Goal: Information Seeking & Learning: Learn about a topic

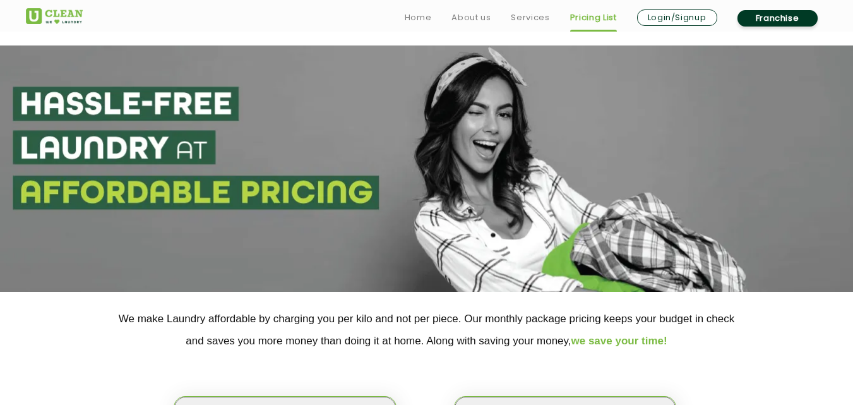
scroll to position [223, 0]
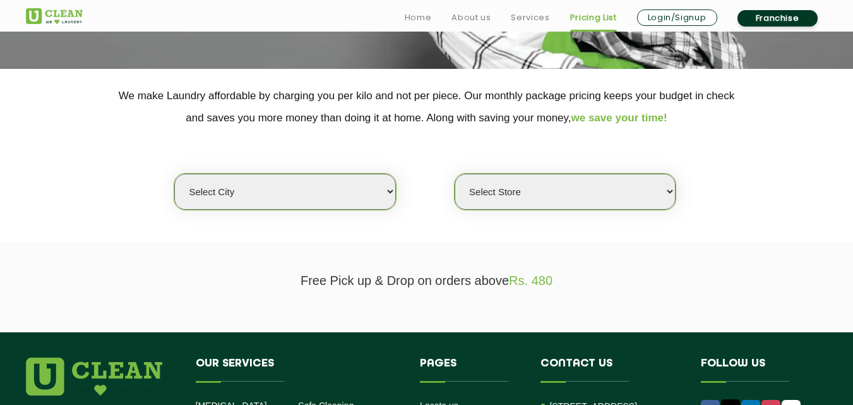
click at [229, 199] on select "Select city [GEOGRAPHIC_DATA] [GEOGRAPHIC_DATA] [GEOGRAPHIC_DATA] [GEOGRAPHIC_D…" at bounding box center [284, 192] width 221 height 36
select select "211"
click at [233, 198] on select "Select city [GEOGRAPHIC_DATA] [GEOGRAPHIC_DATA] [GEOGRAPHIC_DATA] [GEOGRAPHIC_D…" at bounding box center [284, 192] width 221 height 36
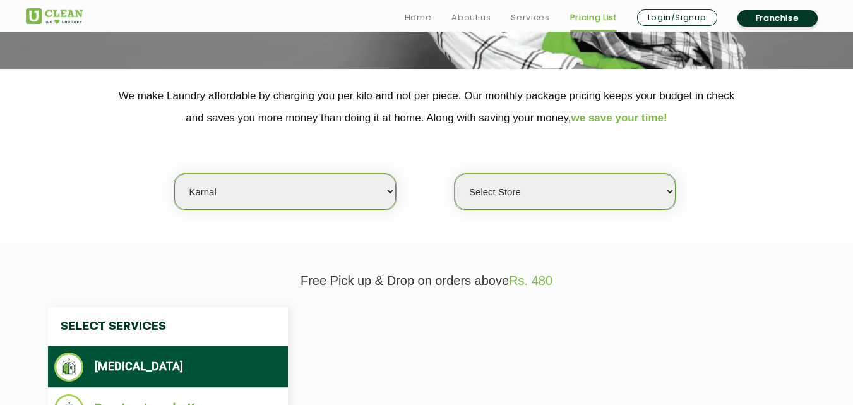
select select "0"
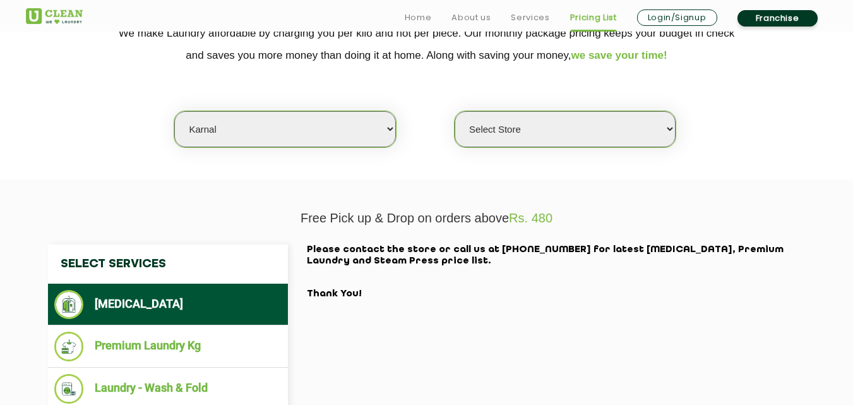
scroll to position [307, 0]
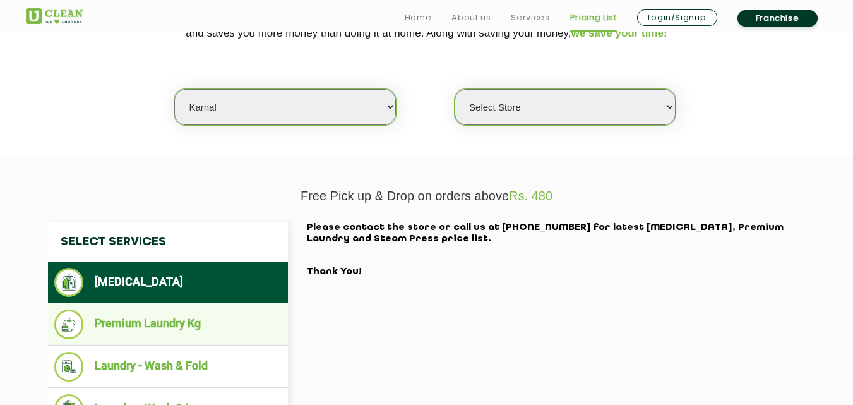
click at [173, 334] on li "Premium Laundry Kg" at bounding box center [167, 324] width 227 height 30
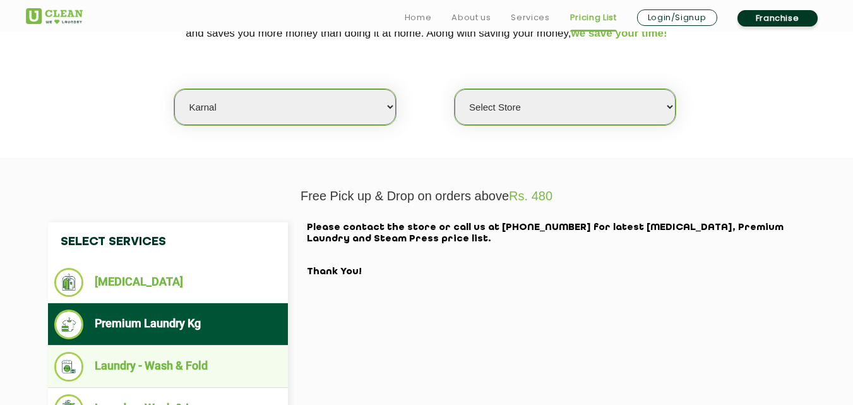
click at [171, 362] on li "Laundry - Wash & Fold" at bounding box center [167, 367] width 227 height 30
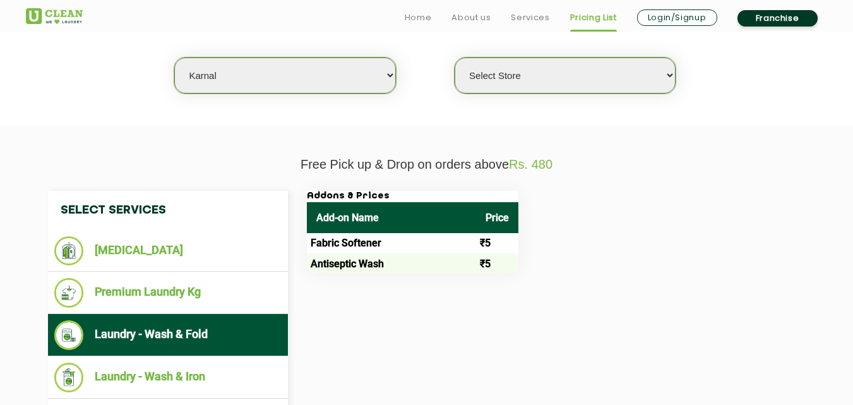
scroll to position [404, 0]
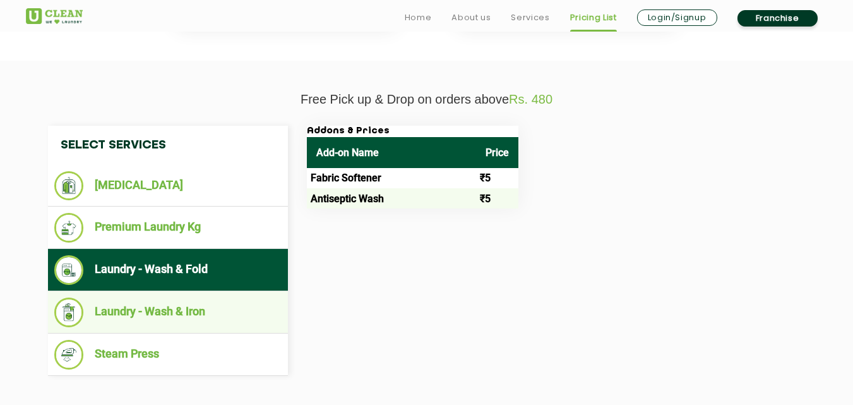
click at [192, 306] on li "Laundry - Wash & Iron" at bounding box center [167, 312] width 227 height 30
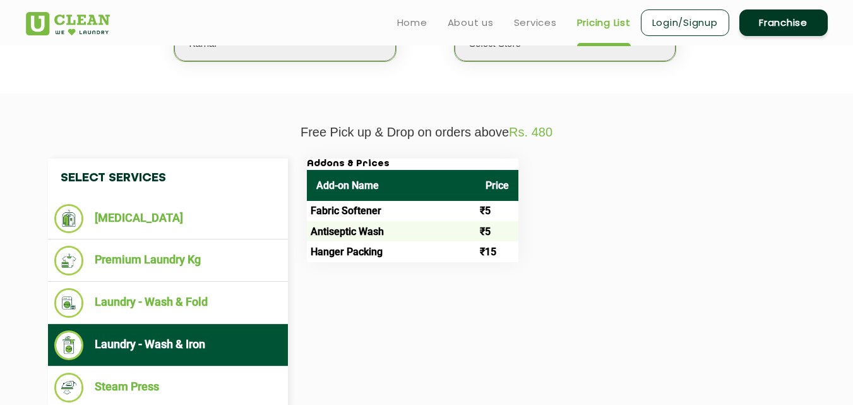
scroll to position [336, 0]
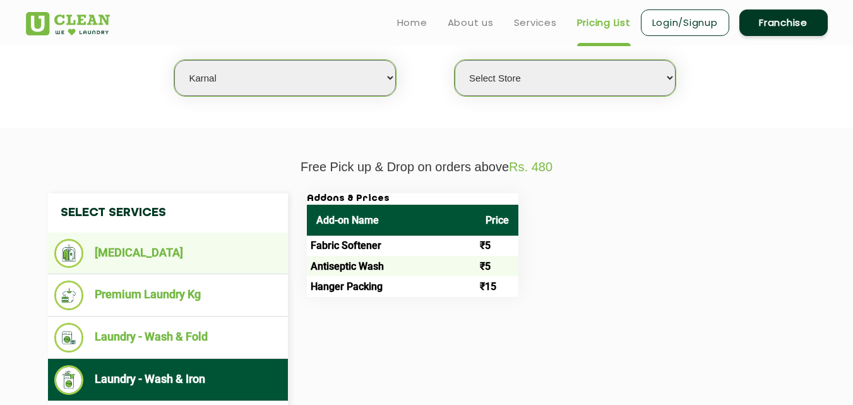
click at [159, 256] on li "[MEDICAL_DATA]" at bounding box center [167, 253] width 227 height 29
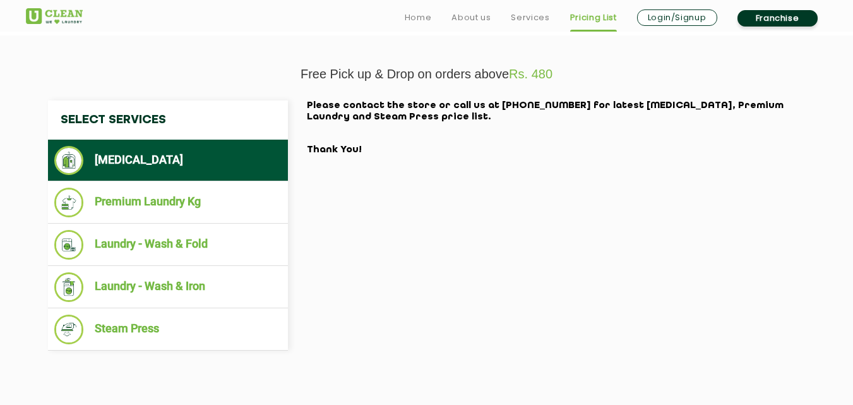
scroll to position [446, 0]
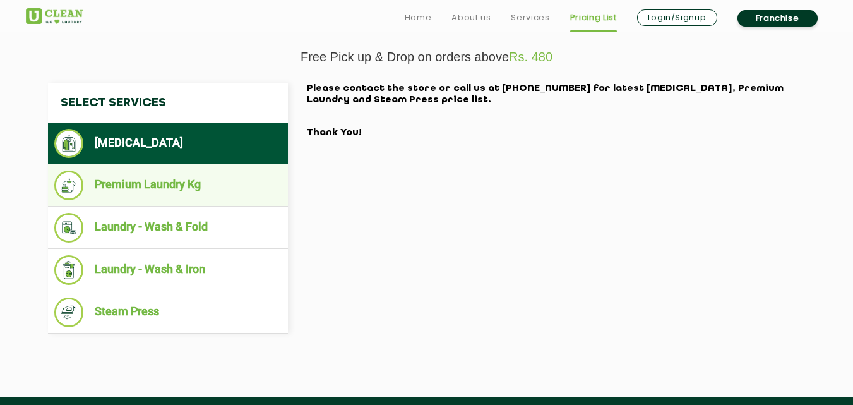
click at [172, 186] on li "Premium Laundry Kg" at bounding box center [167, 185] width 227 height 30
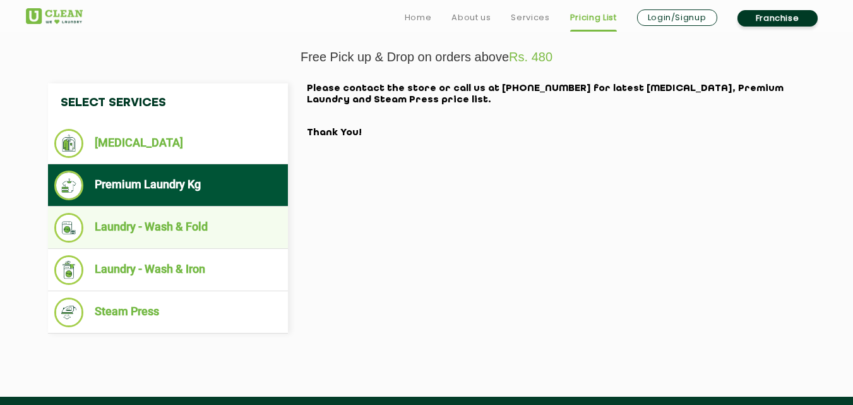
click at [160, 232] on li "Laundry - Wash & Fold" at bounding box center [167, 228] width 227 height 30
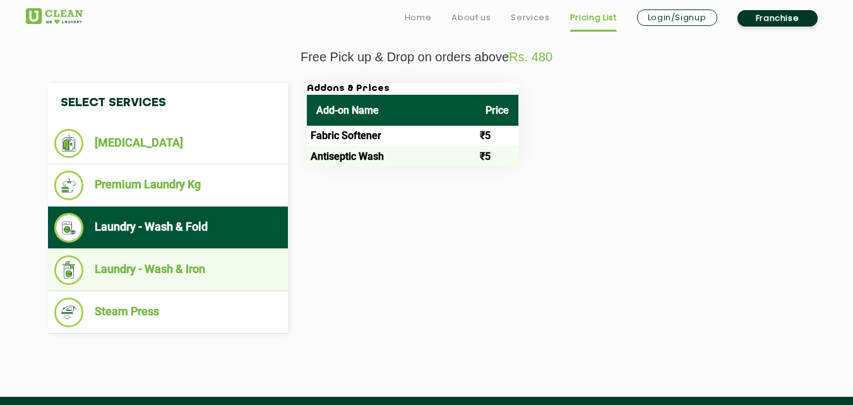
click at [176, 274] on li "Laundry - Wash & Iron" at bounding box center [167, 270] width 227 height 30
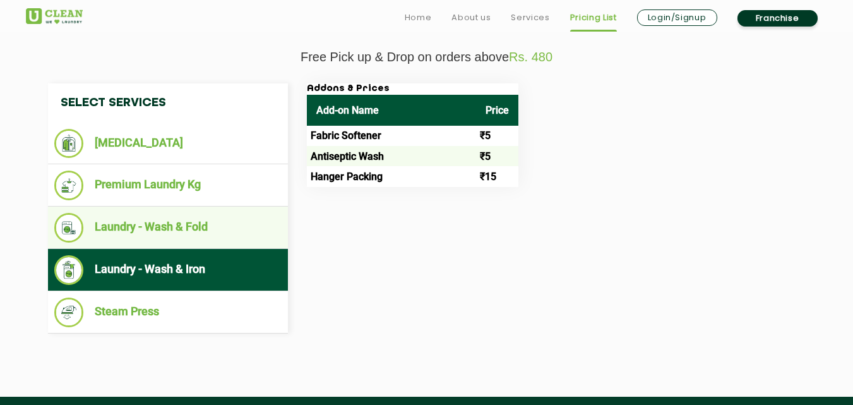
click at [166, 223] on li "Laundry - Wash & Fold" at bounding box center [167, 228] width 227 height 30
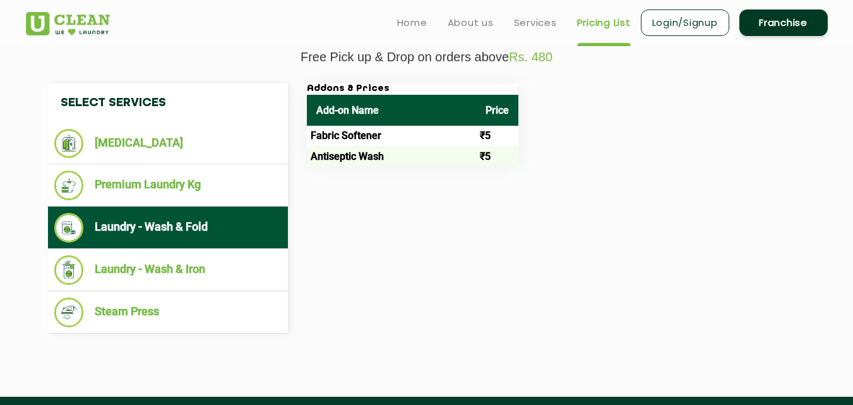
scroll to position [341, 0]
